Goal: Task Accomplishment & Management: Manage account settings

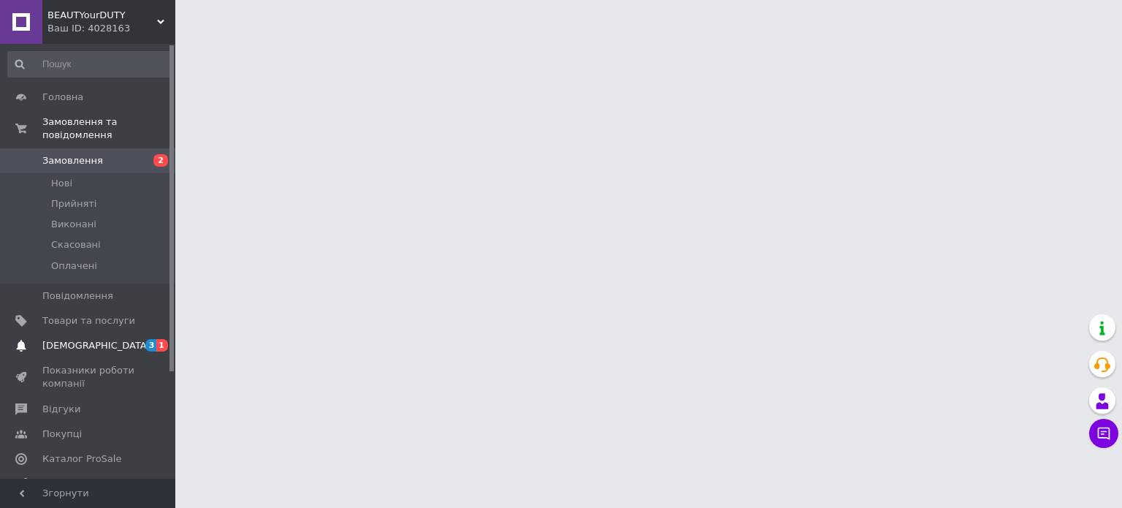
click at [73, 339] on span "[DEMOGRAPHIC_DATA]" at bounding box center [96, 345] width 108 height 13
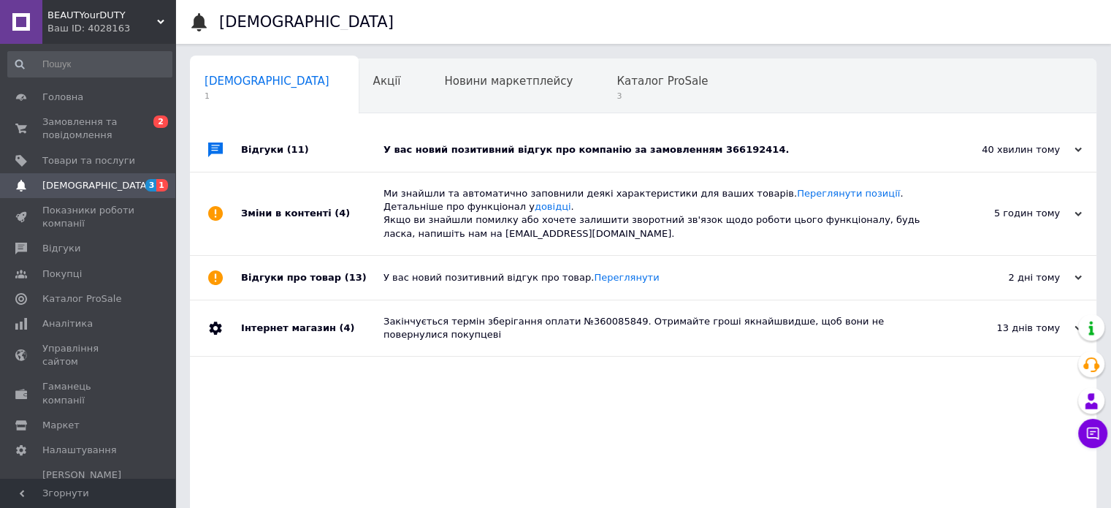
click at [501, 153] on div "У вас новий позитивний відгук про компанію за замовленням 366192414." at bounding box center [659, 149] width 552 height 13
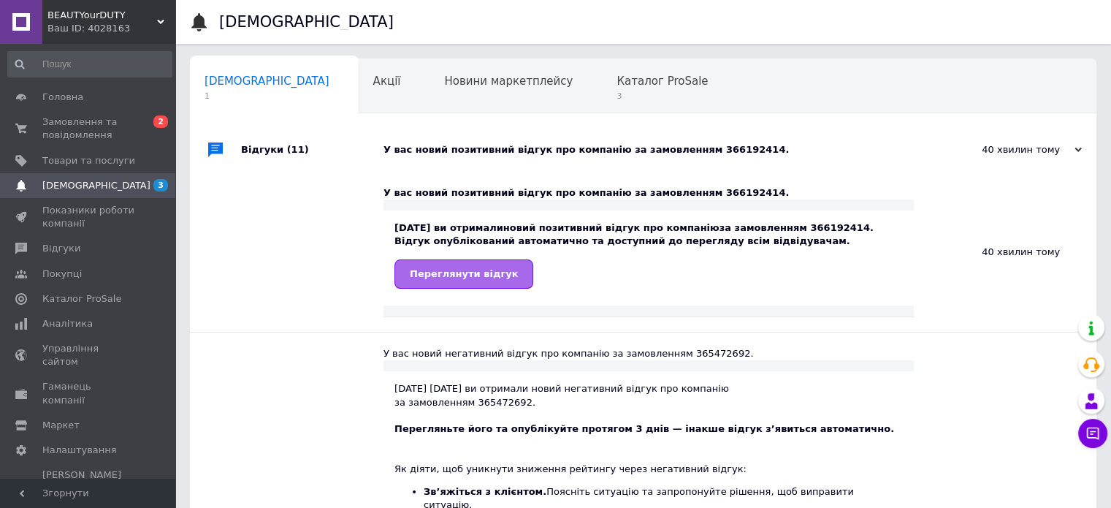
click at [459, 278] on span "Переглянути відгук" at bounding box center [464, 273] width 108 height 11
click at [87, 131] on span "Замовлення та повідомлення" at bounding box center [88, 128] width 93 height 26
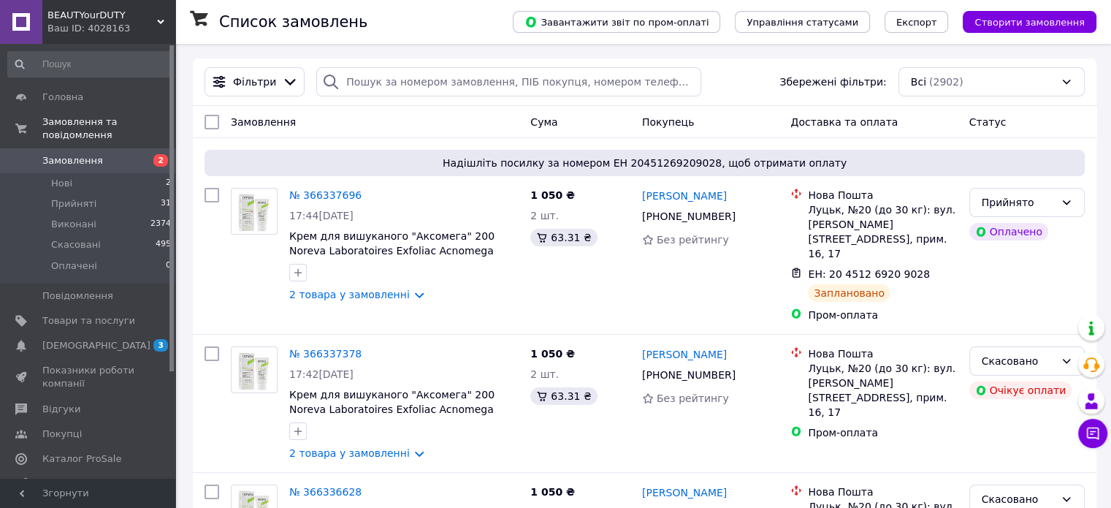
click at [89, 154] on span "Замовлення" at bounding box center [72, 160] width 61 height 13
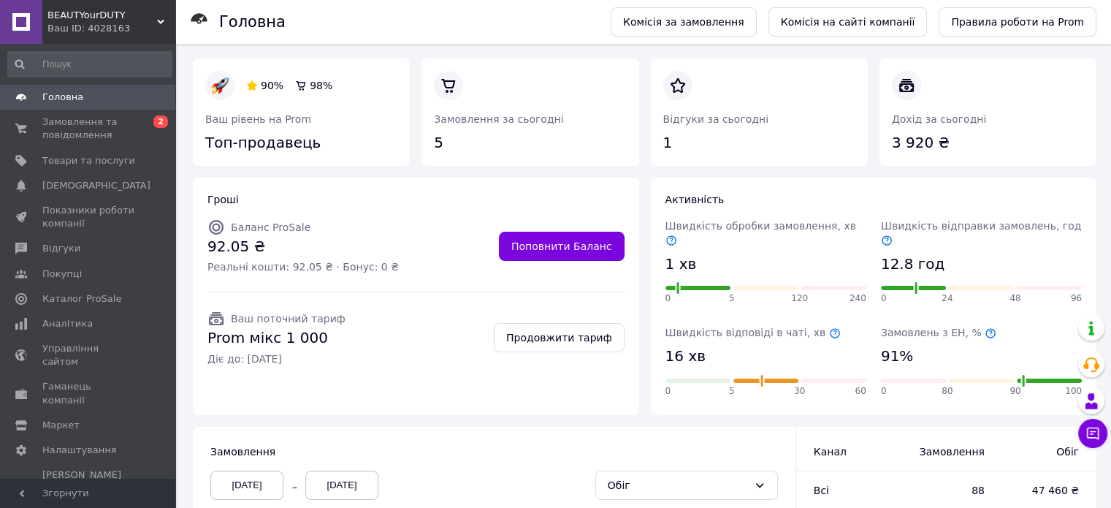
click at [74, 99] on span "Головна" at bounding box center [62, 97] width 41 height 13
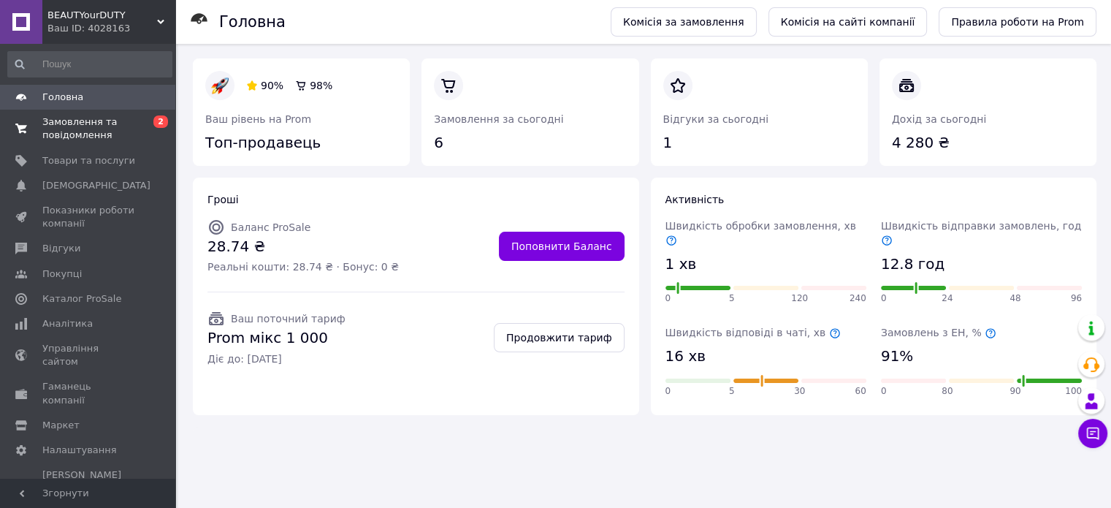
click at [66, 125] on span "Замовлення та повідомлення" at bounding box center [88, 128] width 93 height 26
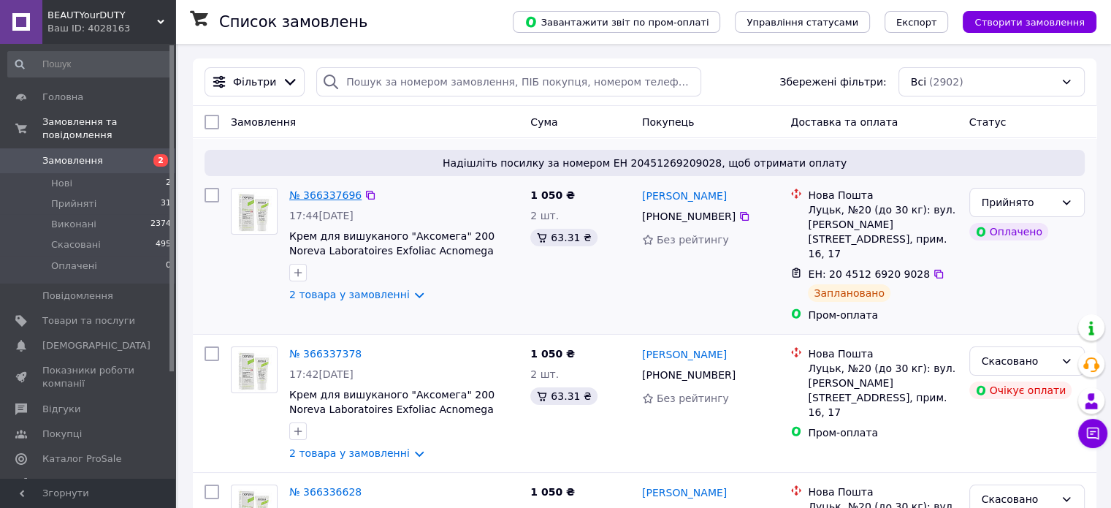
click at [342, 194] on link "№ 366337696" at bounding box center [325, 195] width 72 height 12
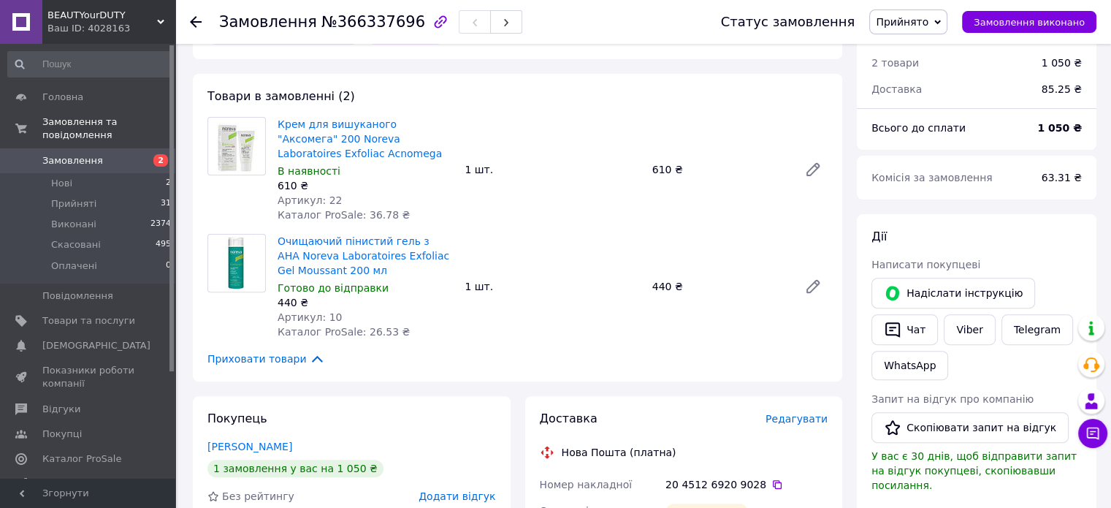
scroll to position [435, 0]
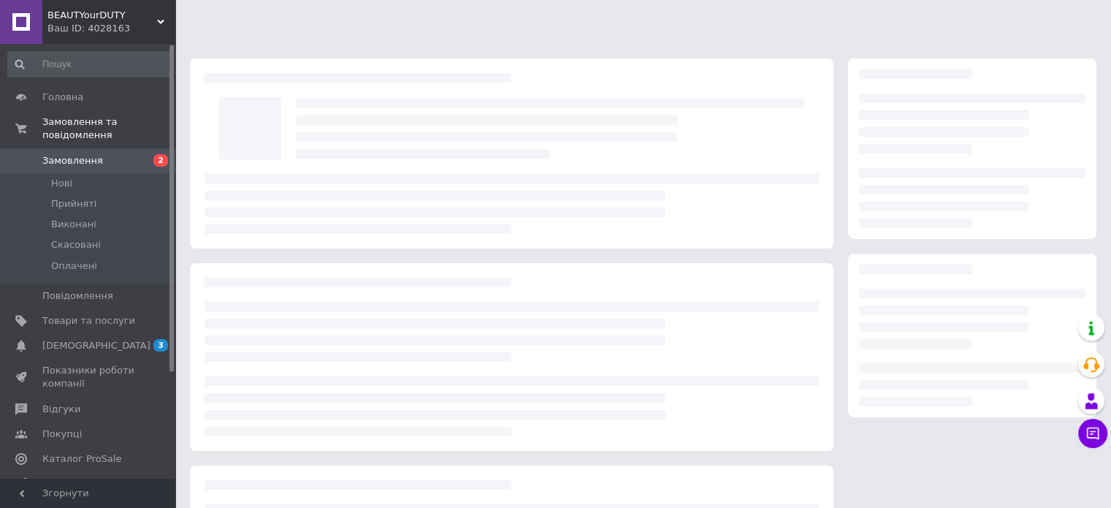
scroll to position [160, 0]
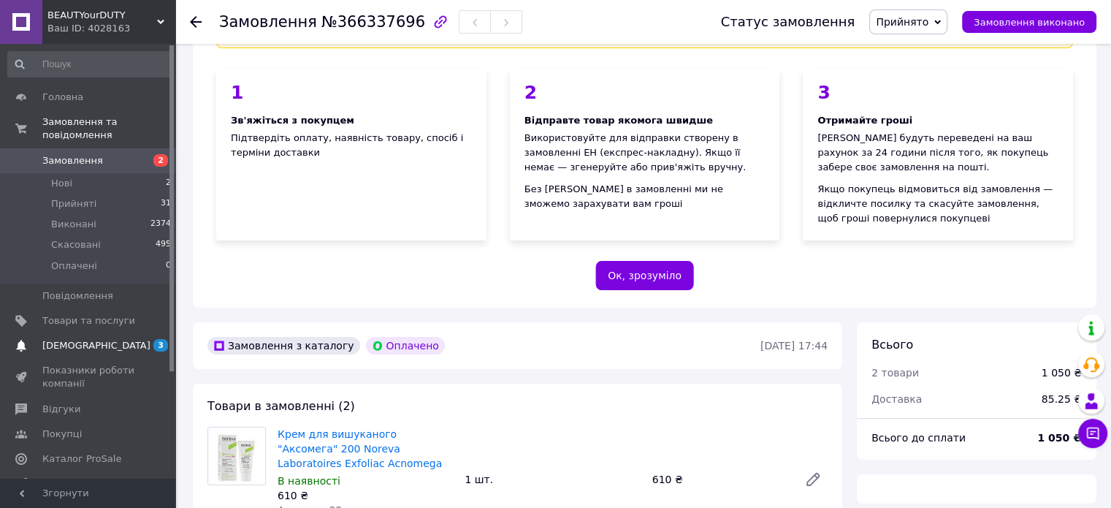
click at [88, 339] on span "[DEMOGRAPHIC_DATA]" at bounding box center [96, 345] width 108 height 13
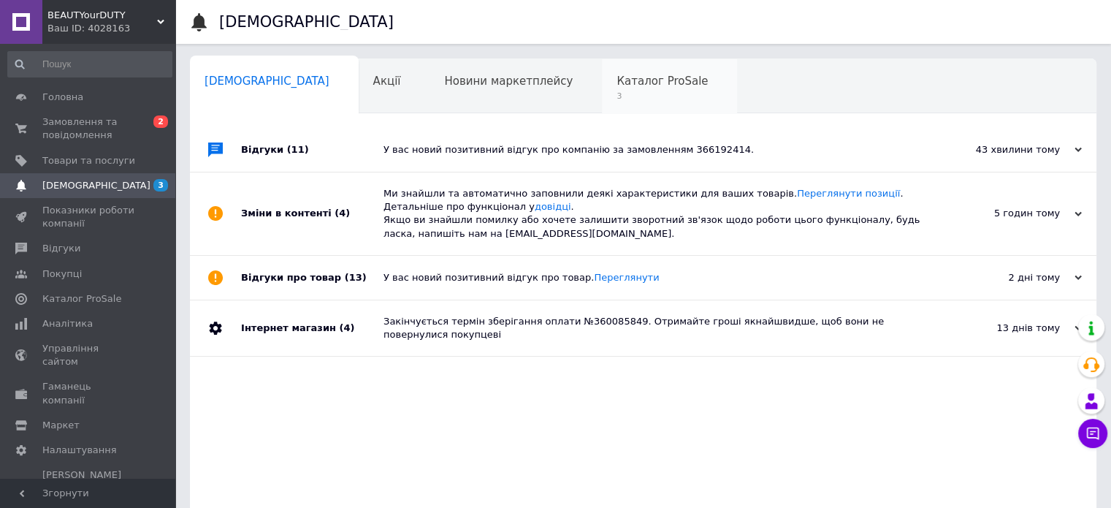
click at [602, 89] on div "Каталог ProSale 3" at bounding box center [669, 87] width 135 height 56
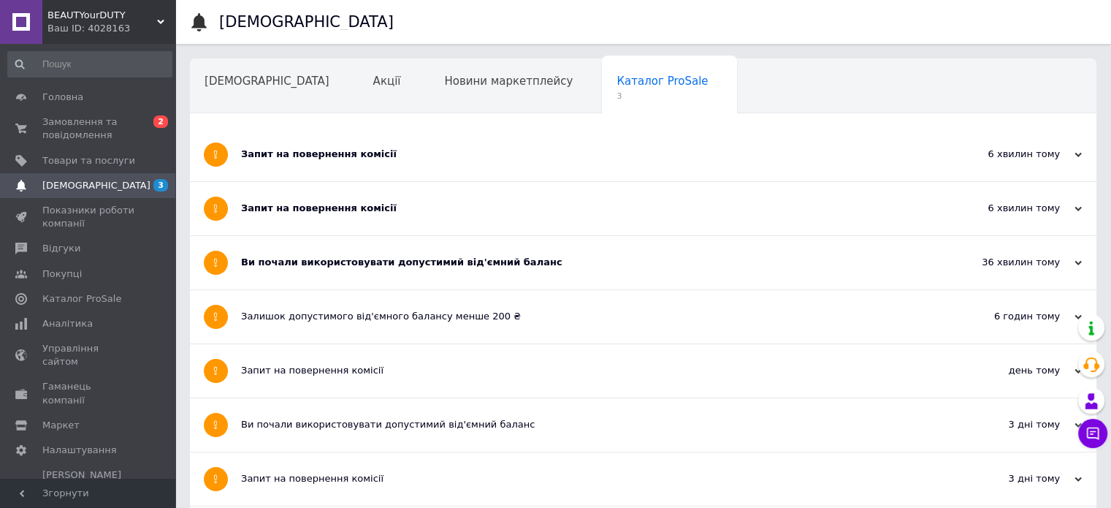
click at [361, 158] on div "Запит на повернення комісії" at bounding box center [588, 154] width 695 height 13
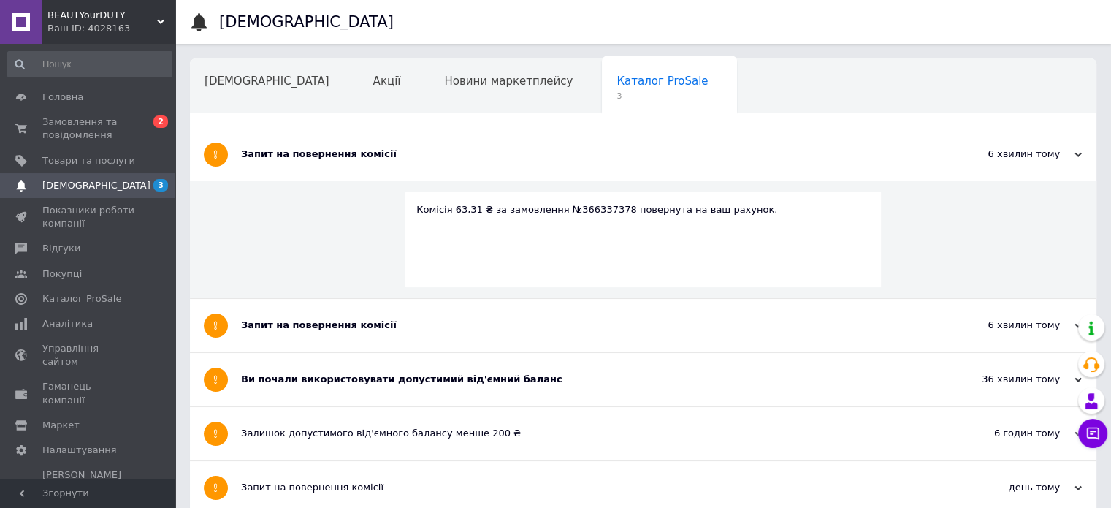
click at [289, 324] on div "Запит на повернення комісії" at bounding box center [588, 324] width 695 height 13
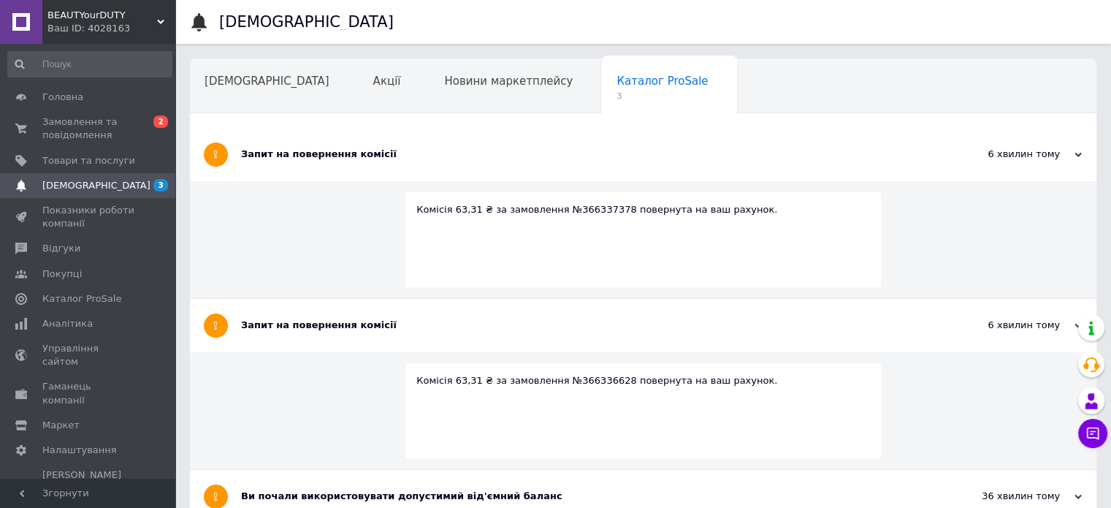
click at [329, 486] on div "Ви почали використовувати допустимий від'ємний баланс" at bounding box center [588, 496] width 695 height 53
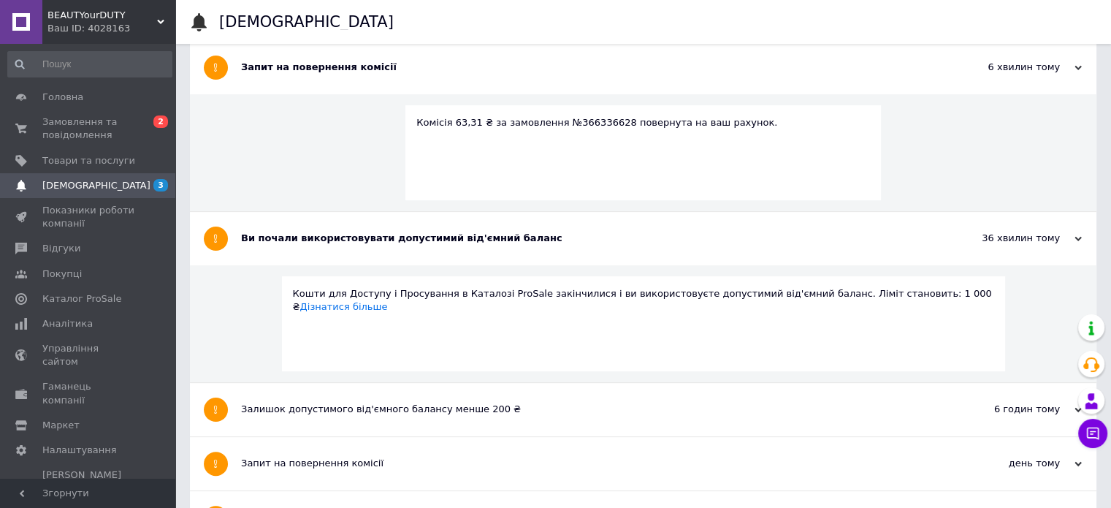
scroll to position [327, 0]
